Goal: Find specific page/section

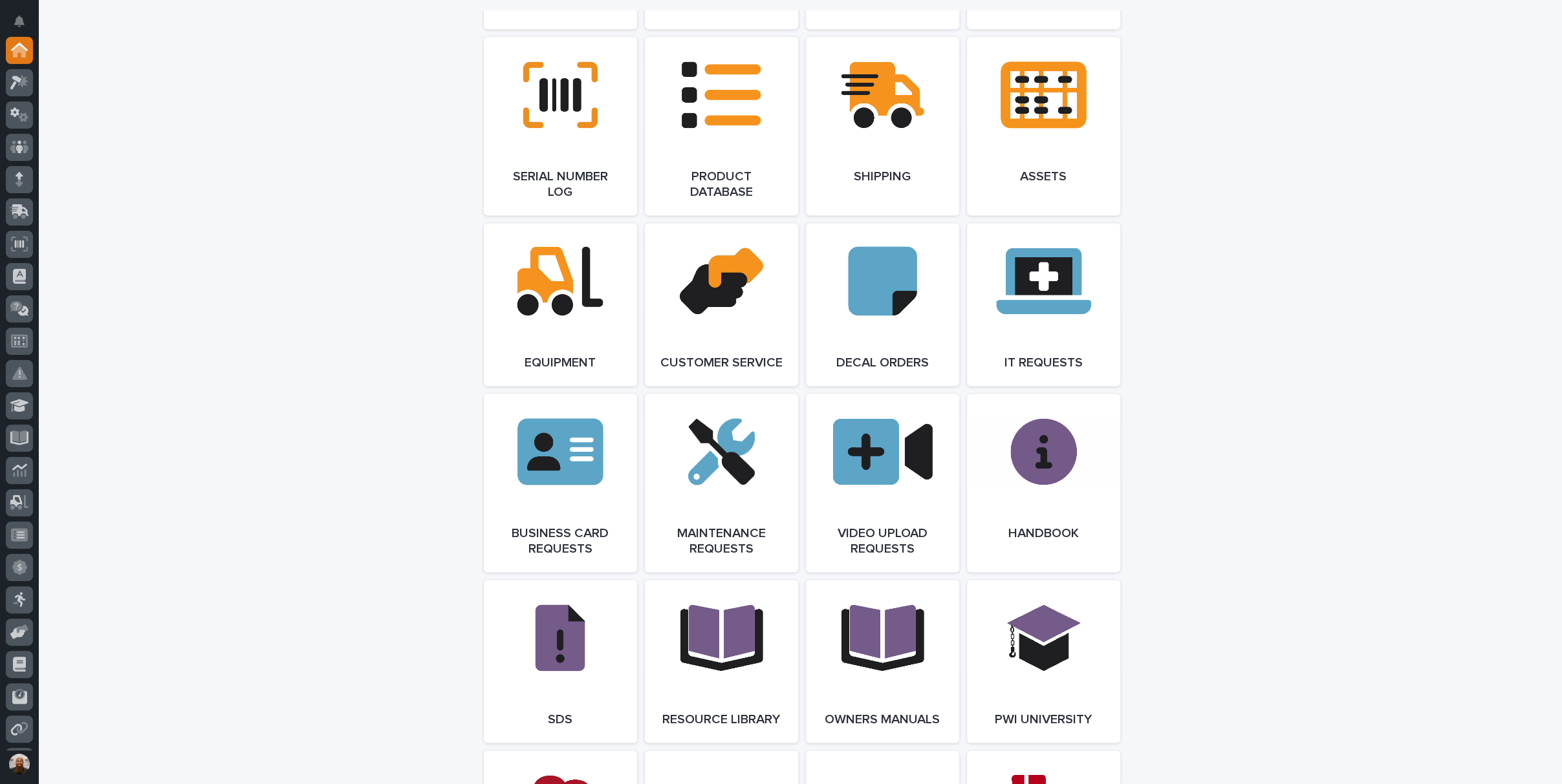
scroll to position [2010, 0]
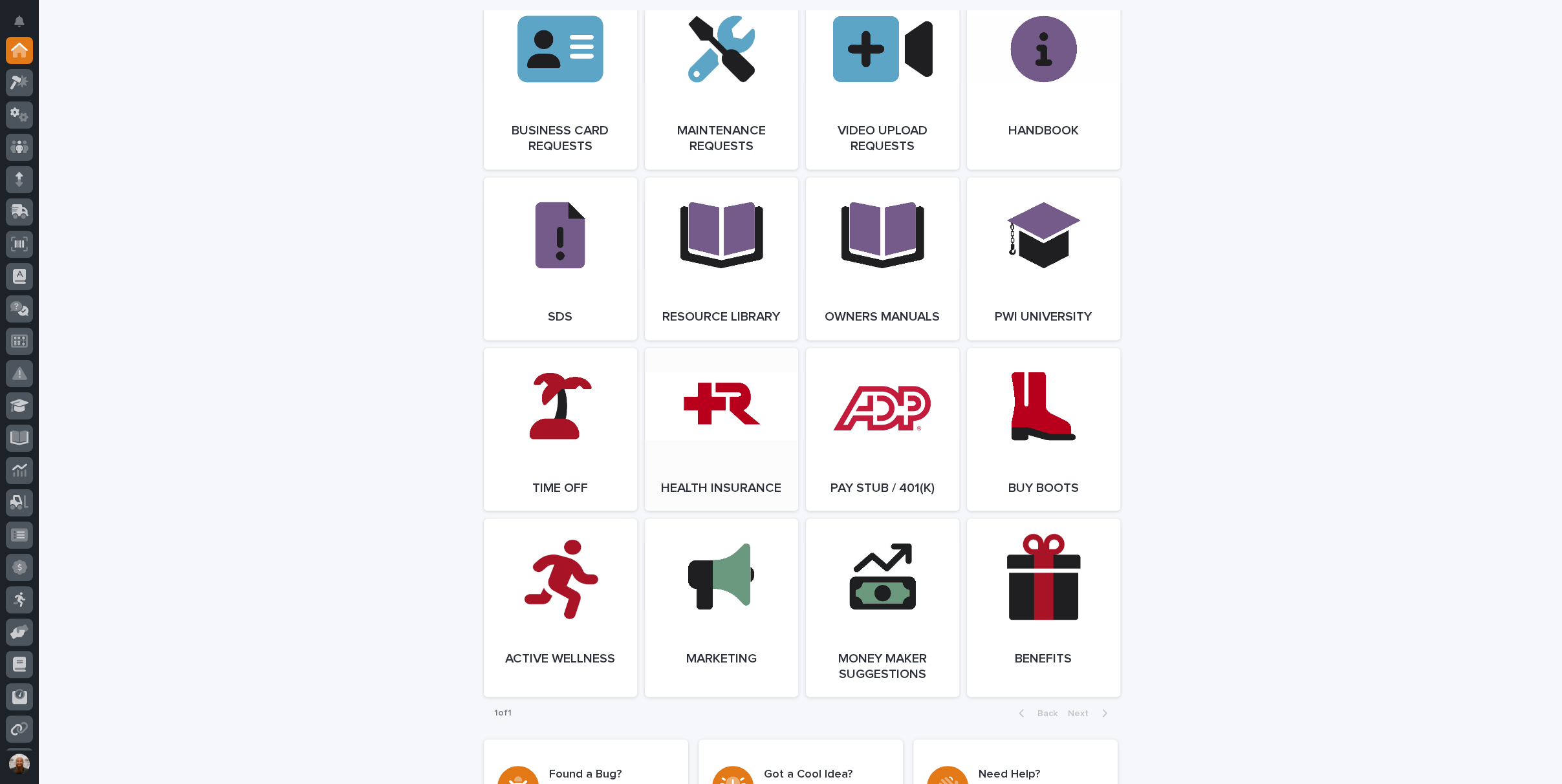
click at [718, 447] on link "Open Link" at bounding box center [722, 429] width 153 height 163
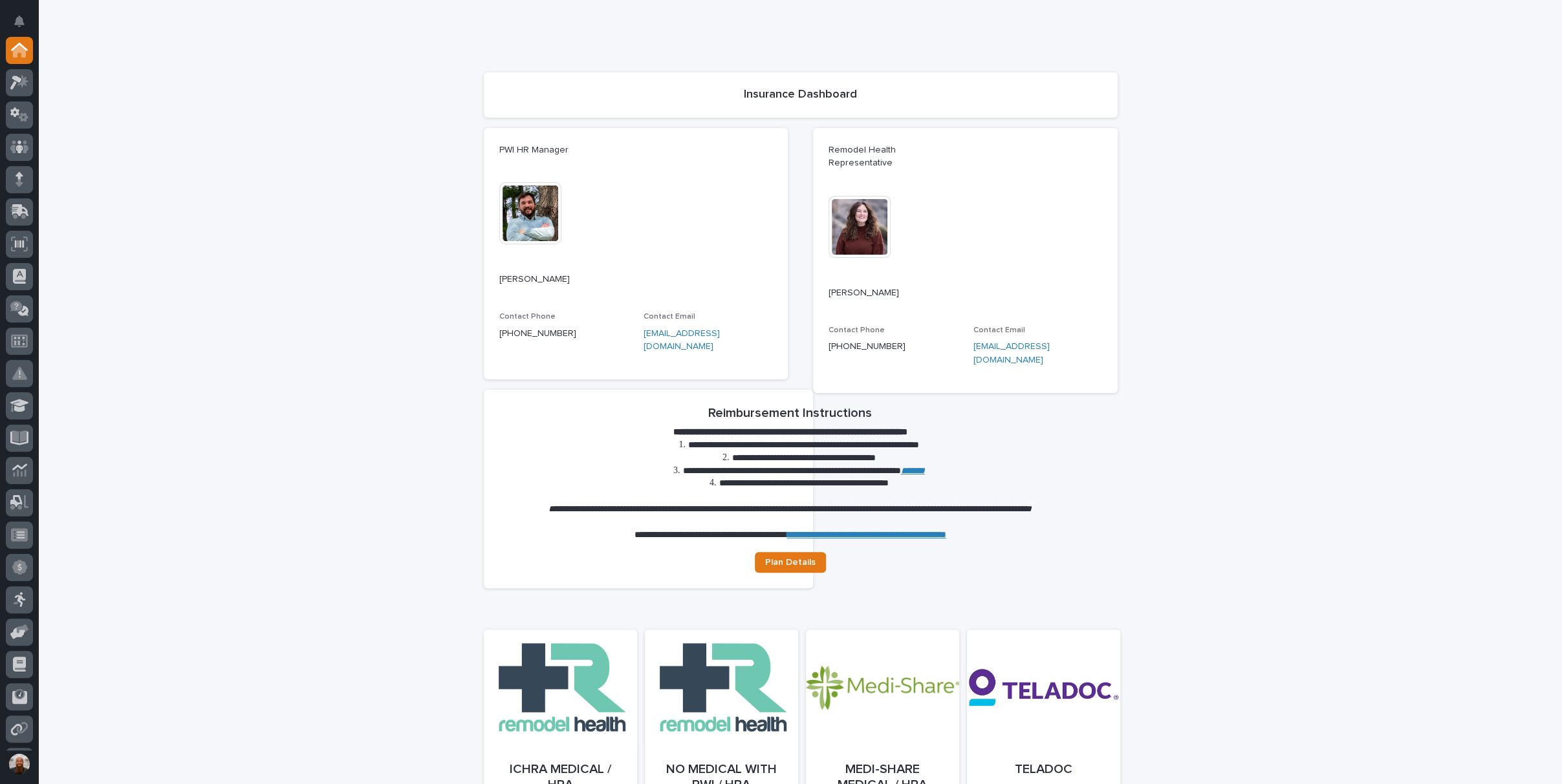
scroll to position [263, 0]
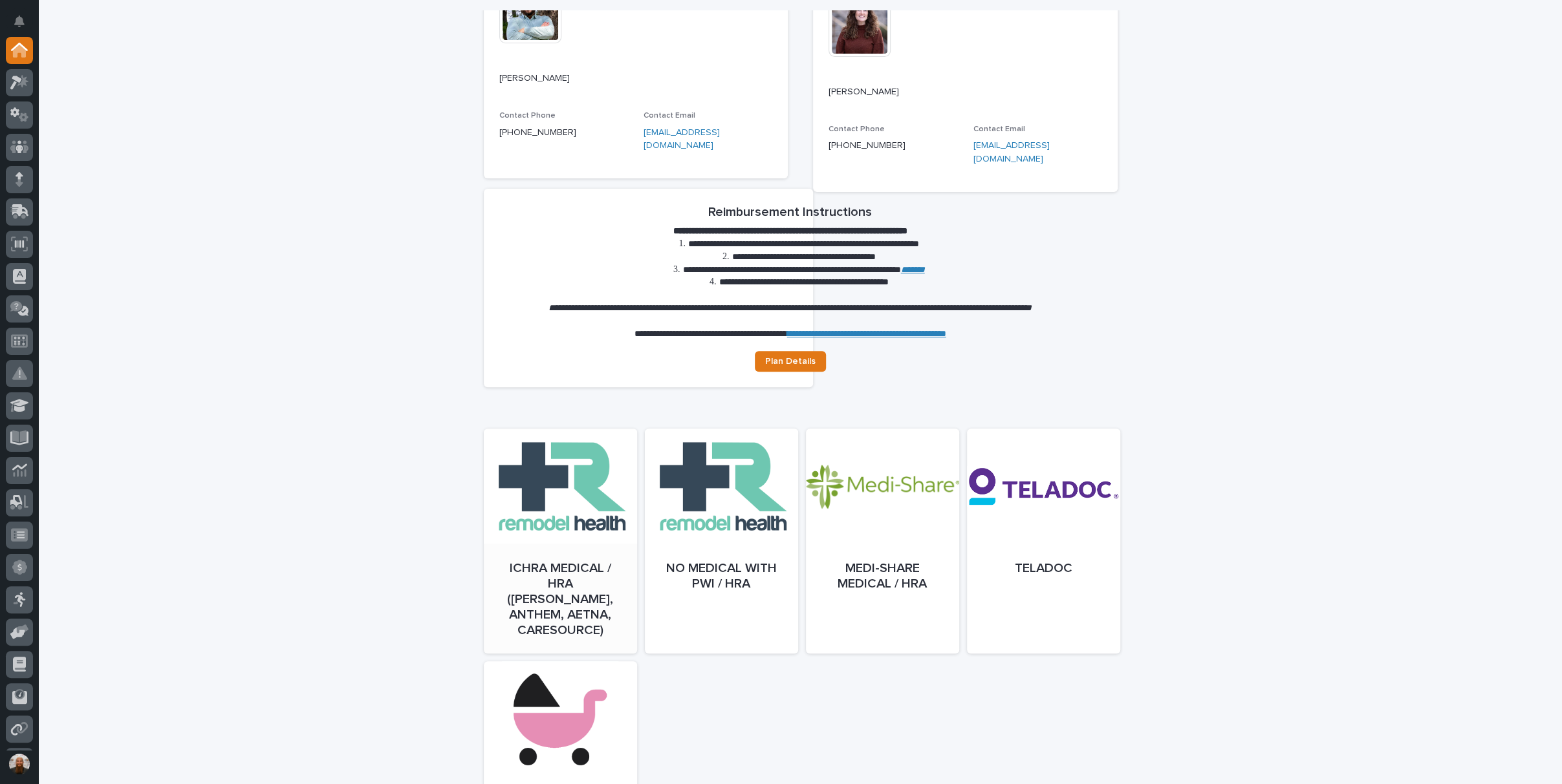
click at [539, 474] on link "Open" at bounding box center [560, 554] width 153 height 225
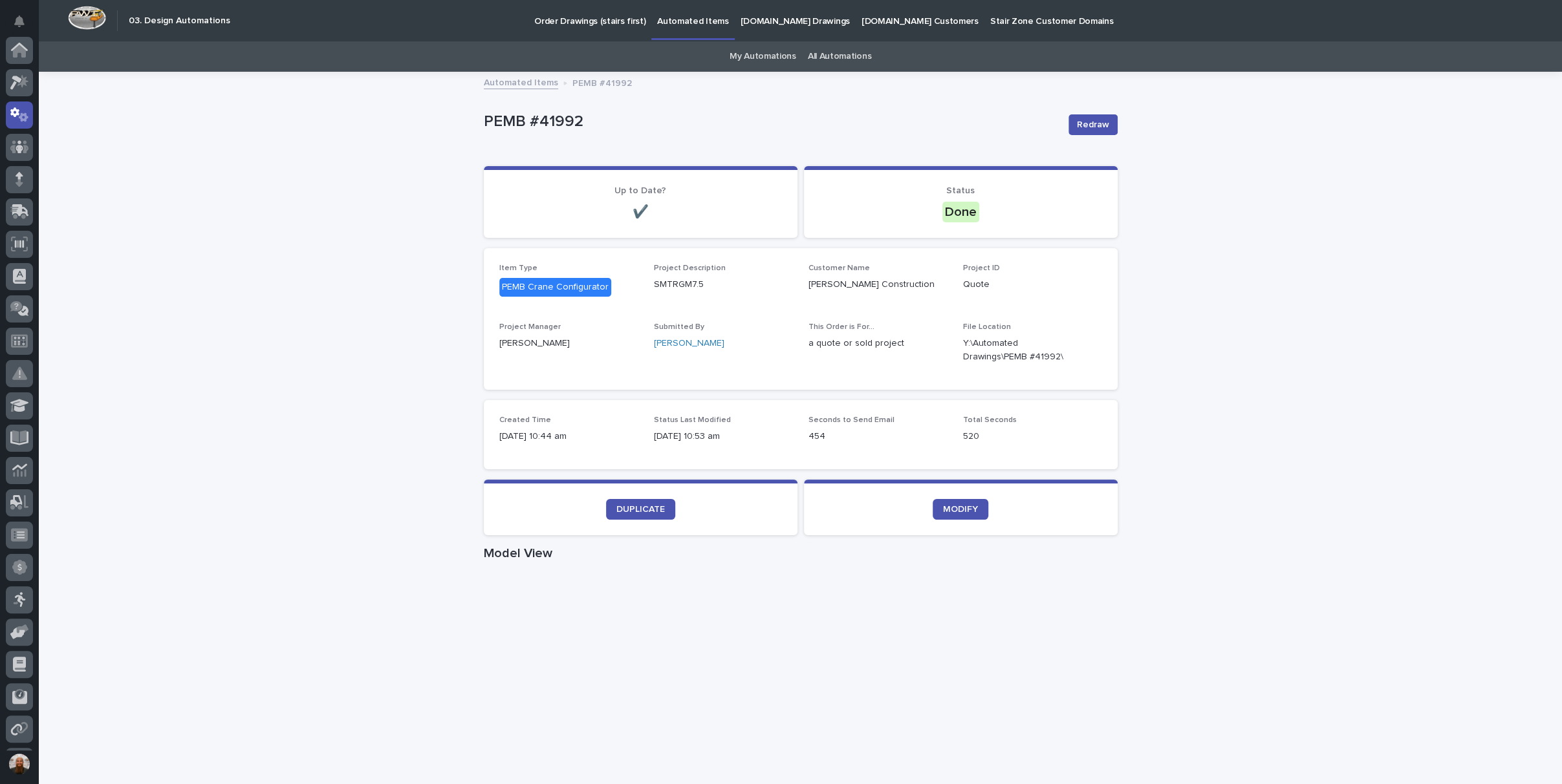
scroll to position [65, 0]
